Goal: Task Accomplishment & Management: Use online tool/utility

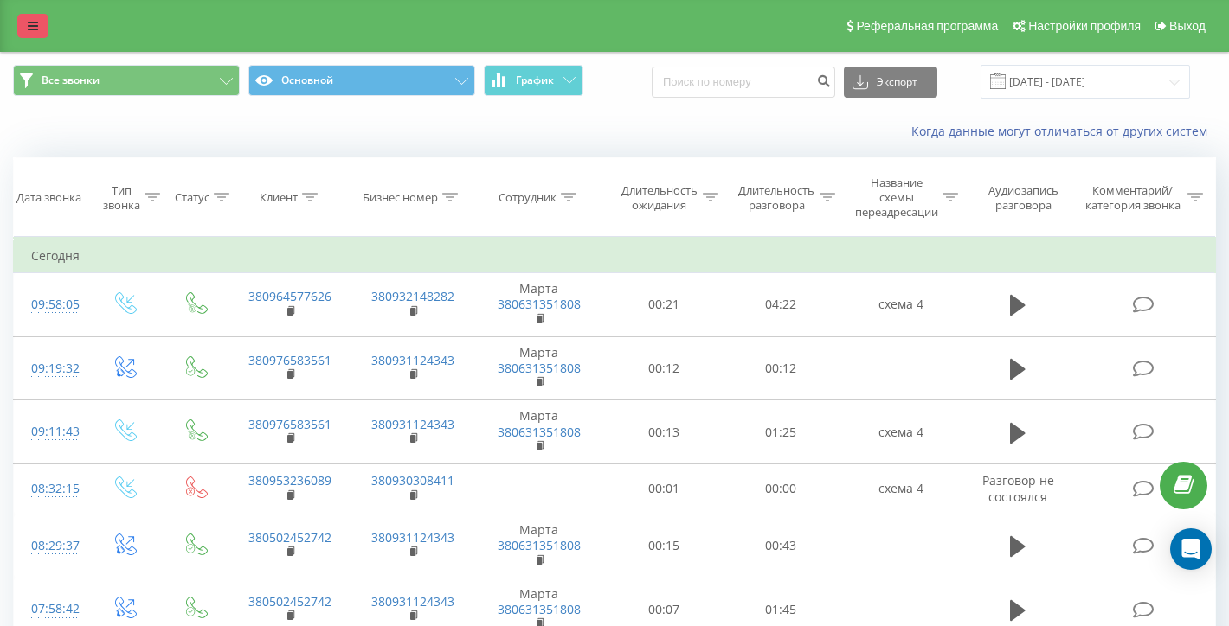
click at [31, 32] on icon at bounding box center [33, 26] width 10 height 12
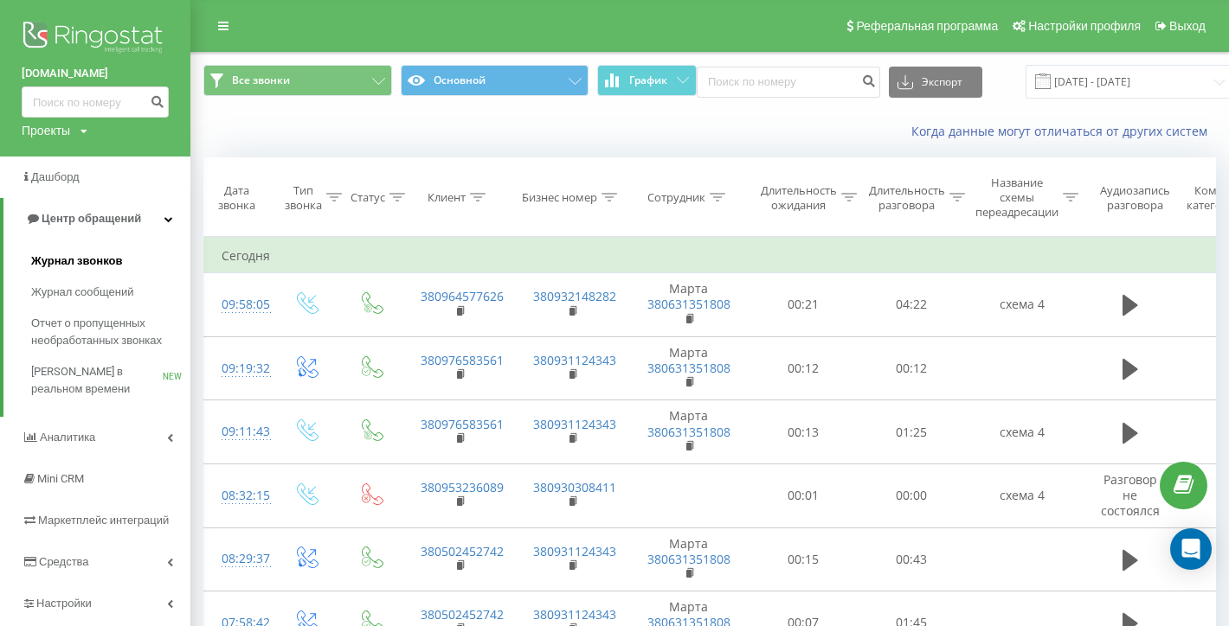
click at [67, 265] on span "Журнал звонков" at bounding box center [76, 261] width 91 height 17
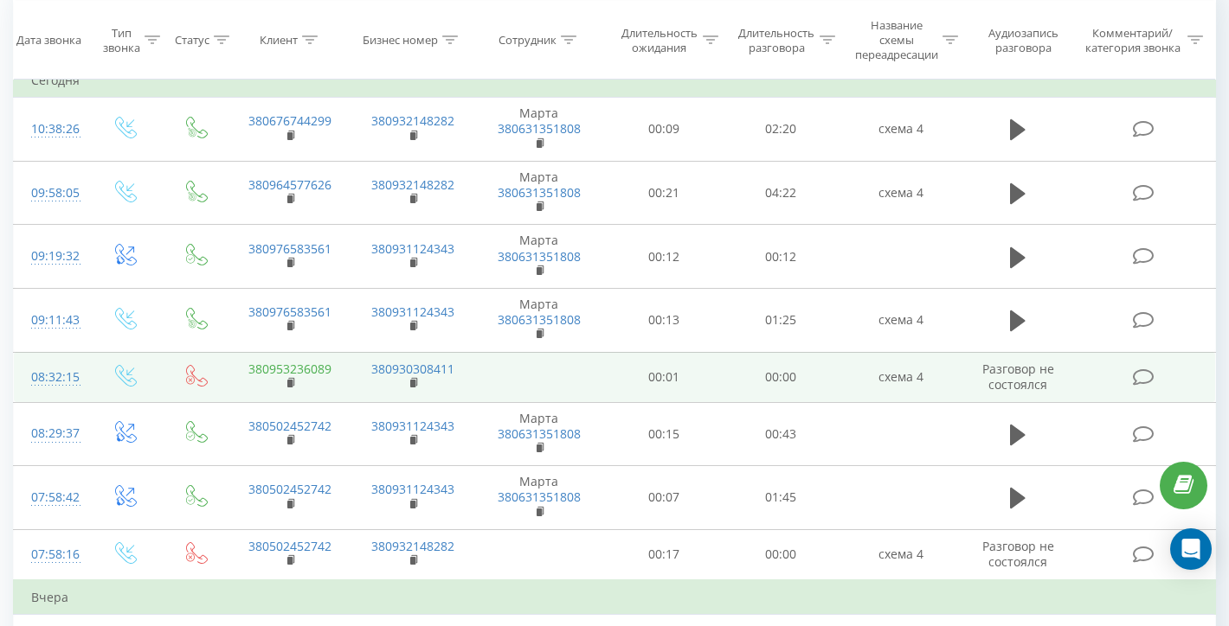
scroll to position [169, 0]
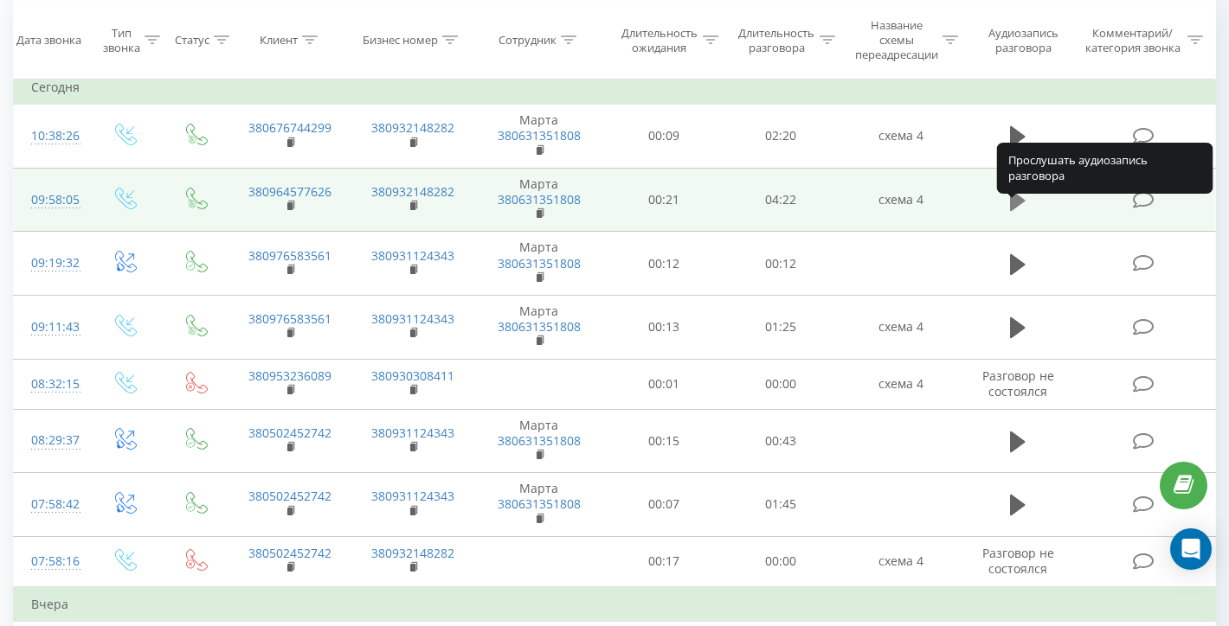
click at [1019, 208] on icon at bounding box center [1018, 201] width 16 height 24
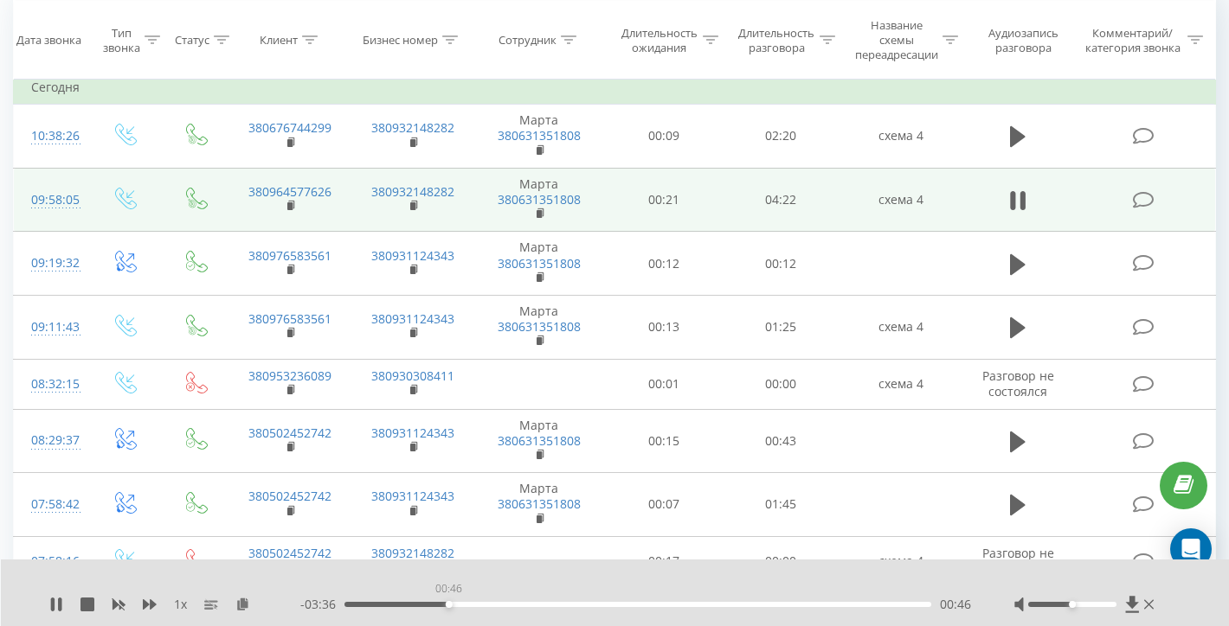
click at [448, 605] on div "00:46" at bounding box center [637, 604] width 587 height 5
click at [544, 607] on div "- 03:35 00:47 00:47" at bounding box center [635, 604] width 671 height 17
click at [564, 599] on div "- 03:35 00:47 00:47" at bounding box center [635, 604] width 671 height 17
click at [589, 601] on div "- 03:34 00:48 00:48" at bounding box center [635, 604] width 671 height 17
click at [589, 605] on div "01:49" at bounding box center [637, 604] width 587 height 5
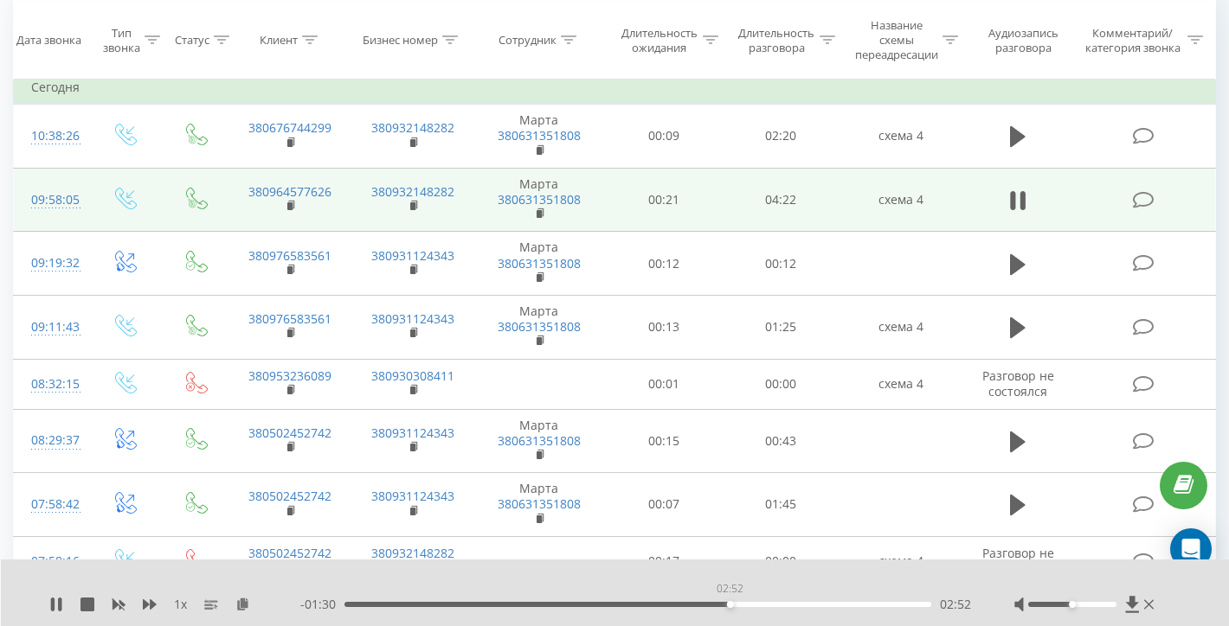
click at [729, 605] on div "02:52" at bounding box center [637, 604] width 587 height 5
click at [807, 605] on div "03:00" at bounding box center [637, 604] width 587 height 5
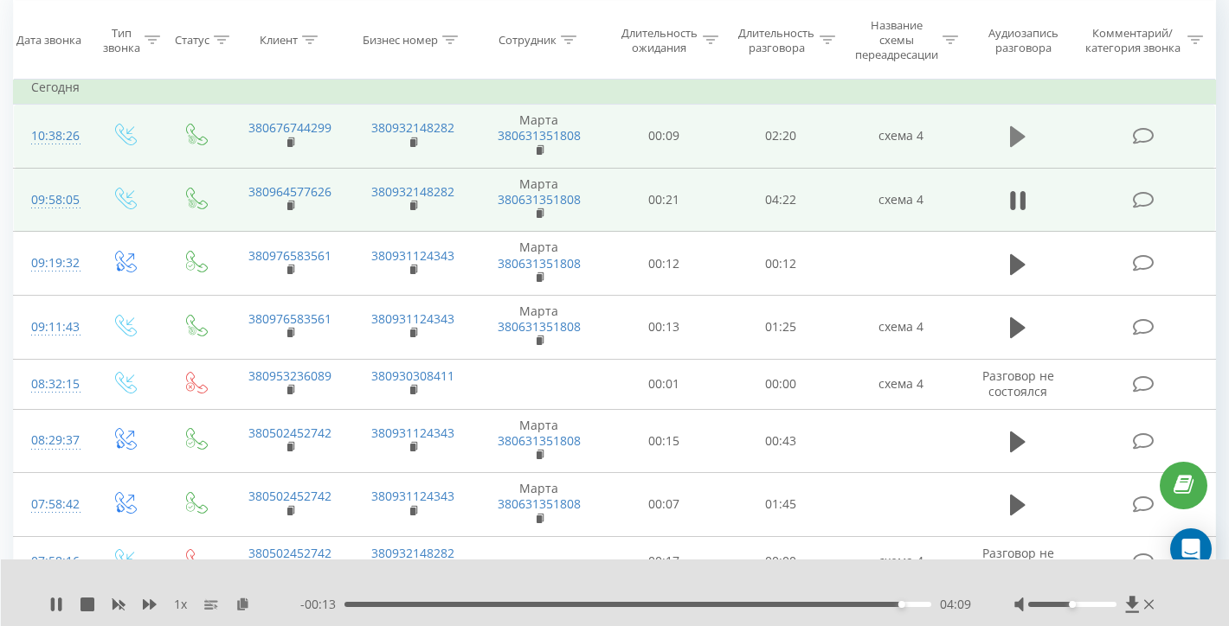
click at [1011, 147] on icon at bounding box center [1018, 136] width 16 height 21
